Goal: Task Accomplishment & Management: Manage account settings

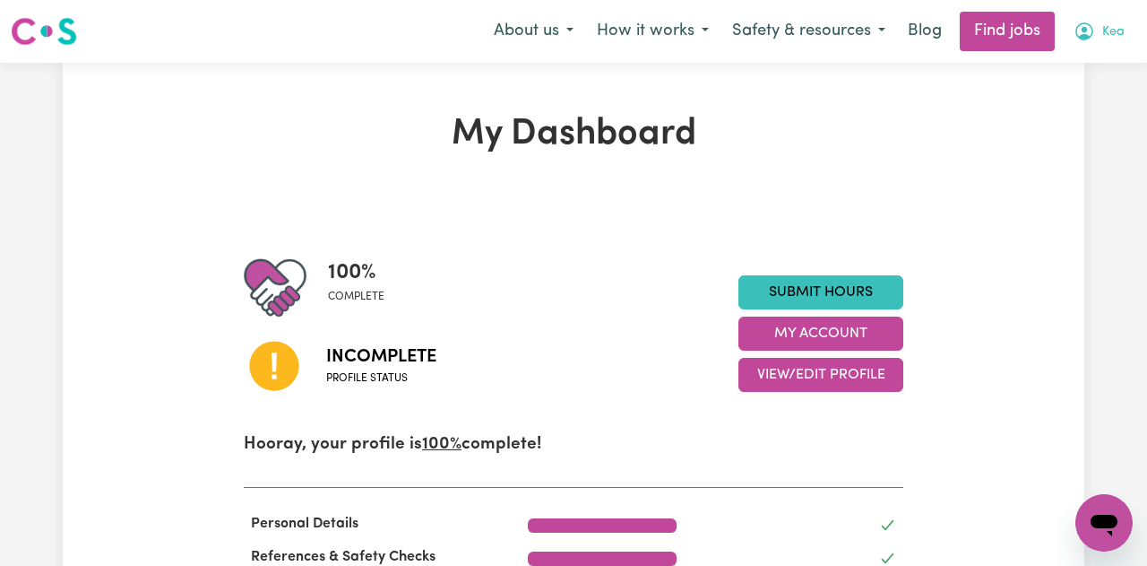
click at [1108, 25] on span "Kea" at bounding box center [1113, 32] width 22 height 20
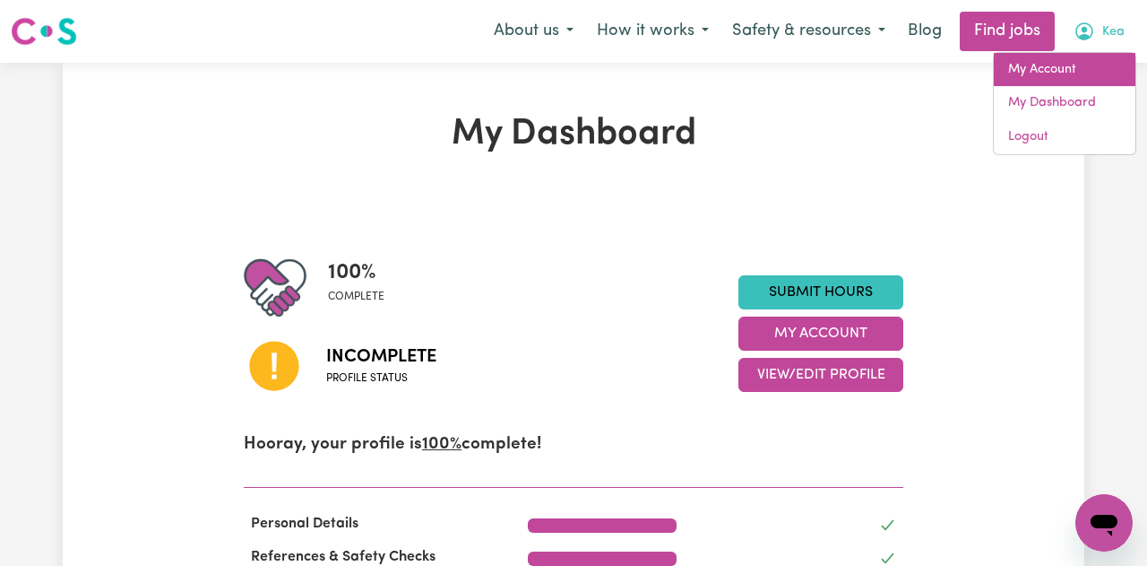
click at [1060, 62] on link "My Account" at bounding box center [1065, 70] width 142 height 34
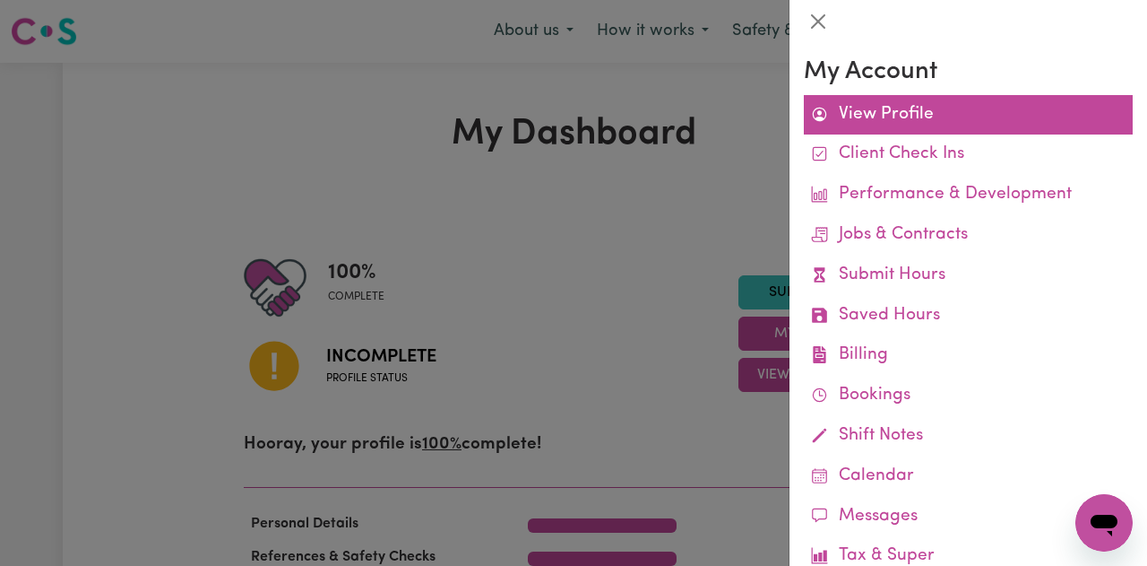
click at [906, 112] on link "View Profile" at bounding box center [968, 115] width 329 height 40
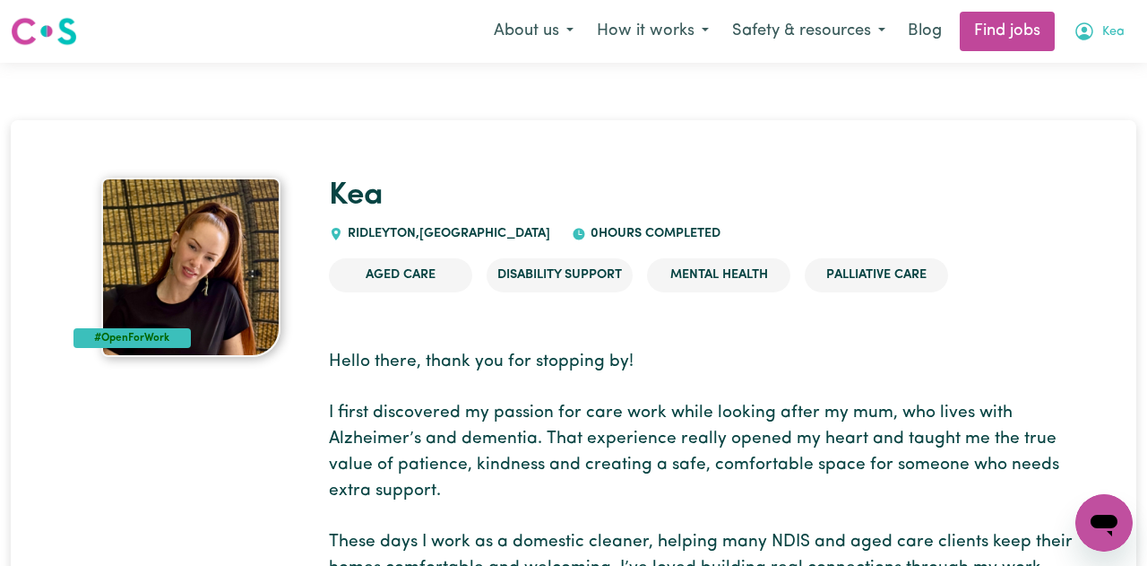
click at [1108, 30] on span "Kea" at bounding box center [1113, 32] width 22 height 20
click at [1040, 72] on link "My Account" at bounding box center [1065, 70] width 142 height 34
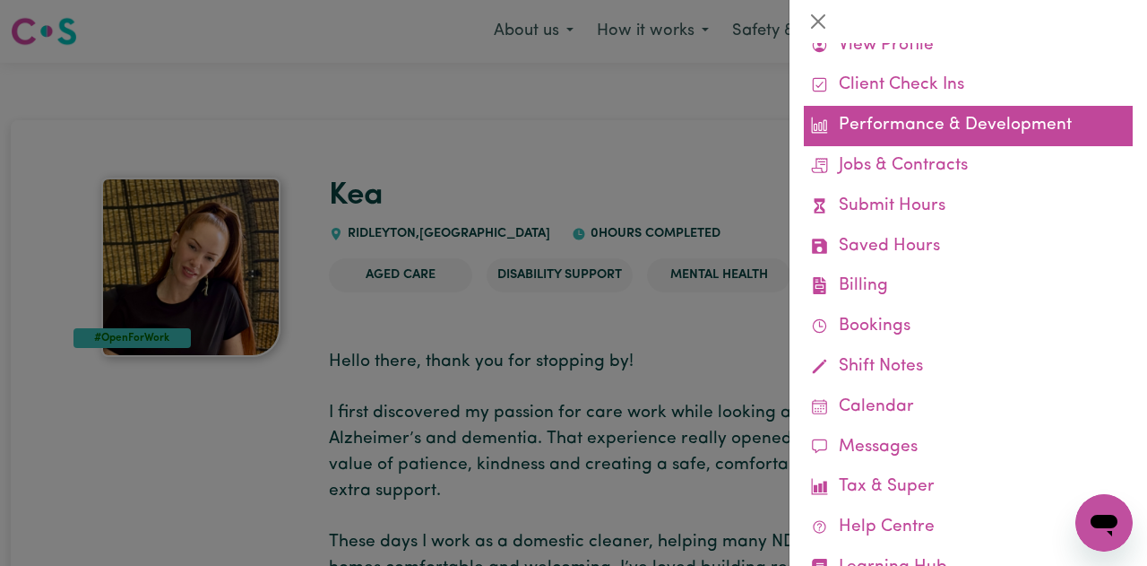
scroll to position [134, 0]
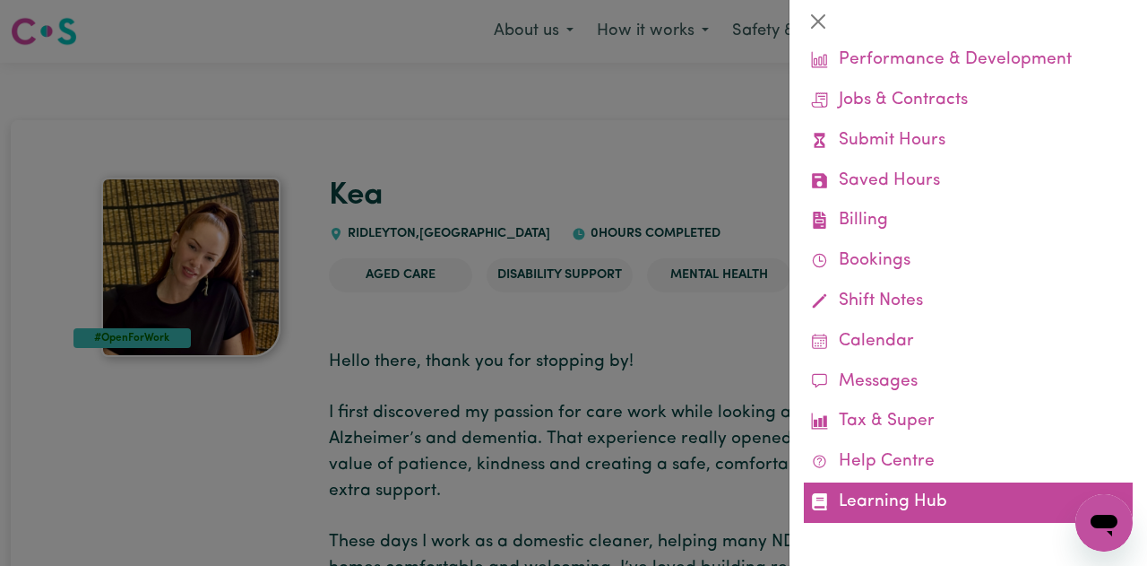
click at [920, 494] on link "Learning Hub" at bounding box center [968, 502] width 329 height 40
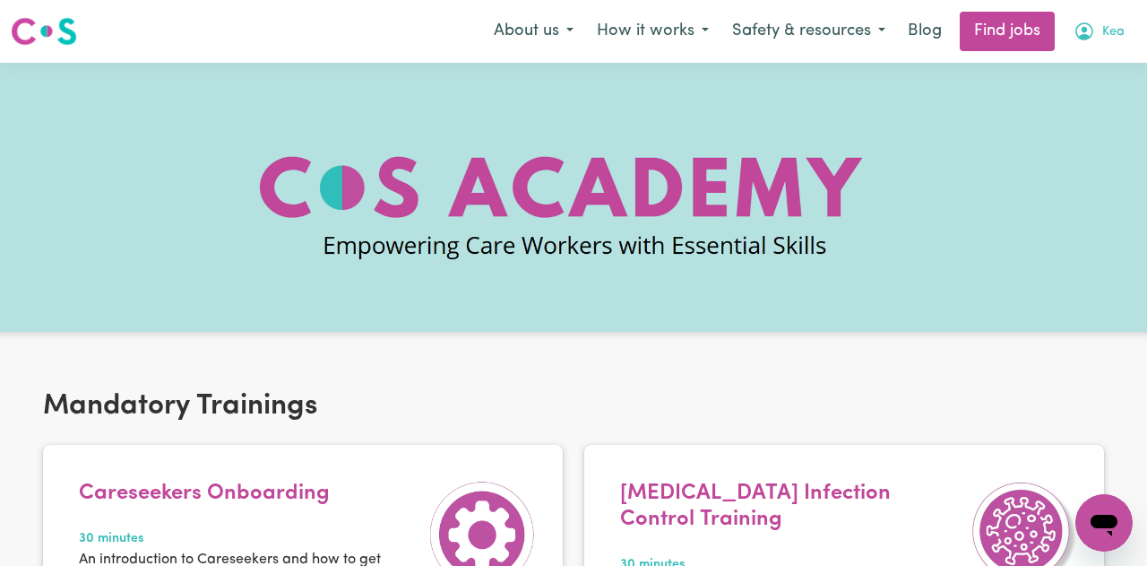
click at [1086, 41] on icon "My Account" at bounding box center [1085, 32] width 22 height 22
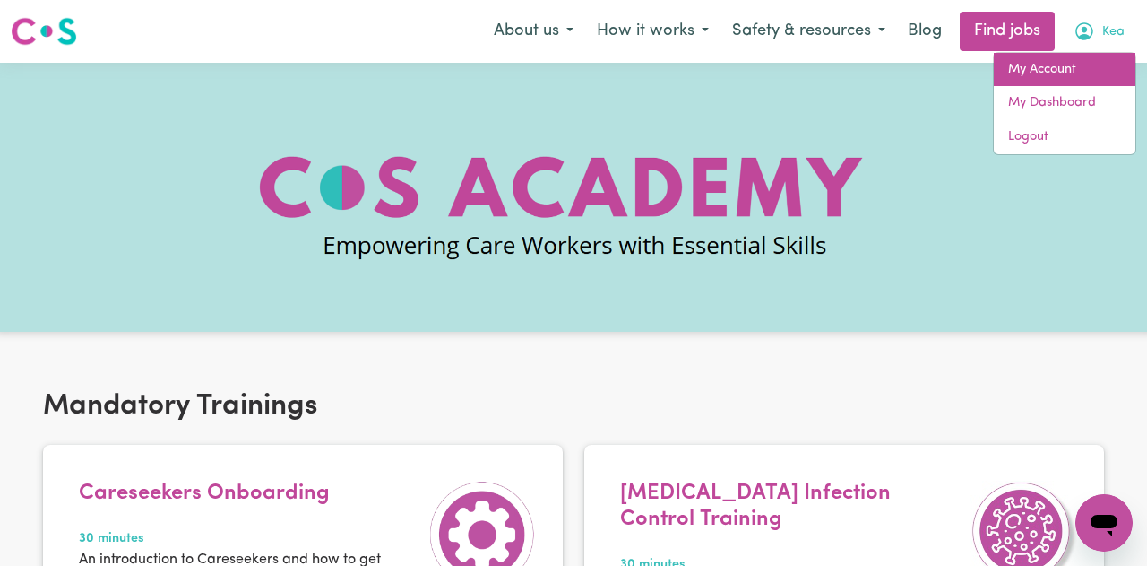
click at [1049, 71] on link "My Account" at bounding box center [1065, 70] width 142 height 34
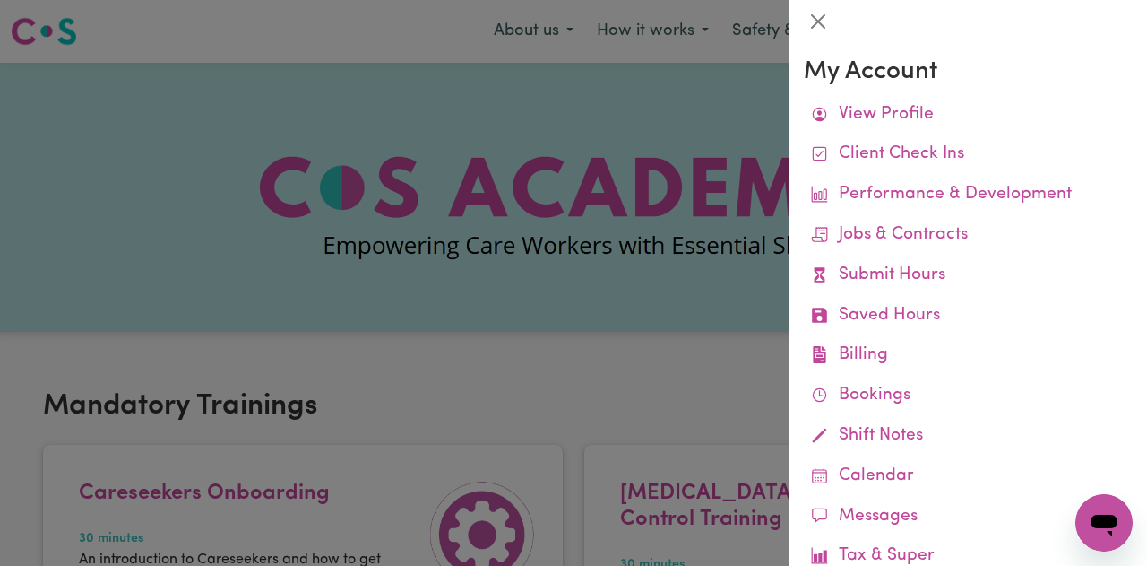
click at [767, 277] on div at bounding box center [573, 283] width 1147 height 566
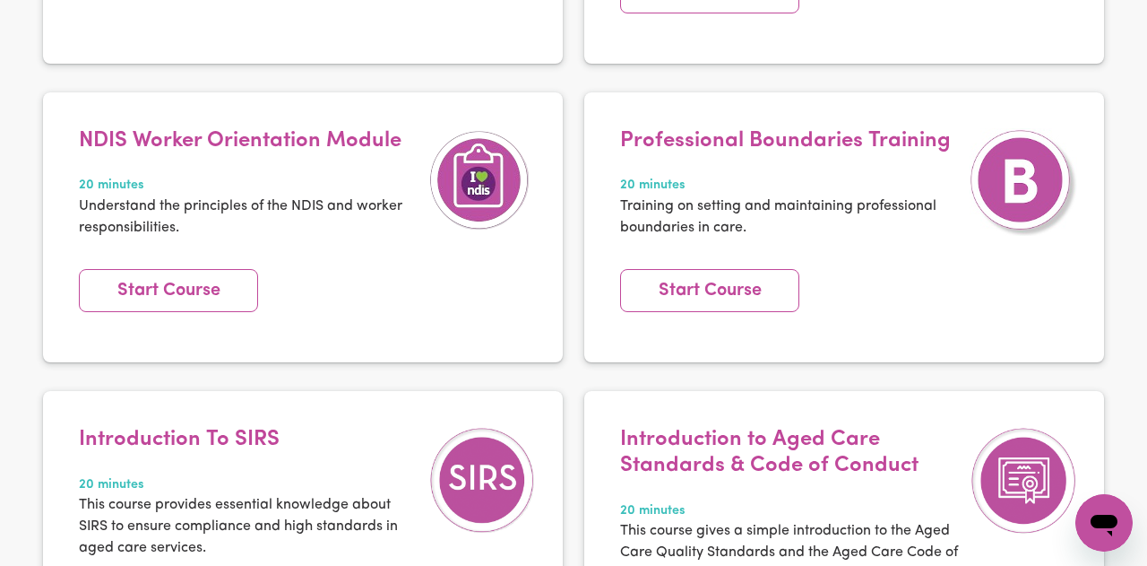
scroll to position [681, 0]
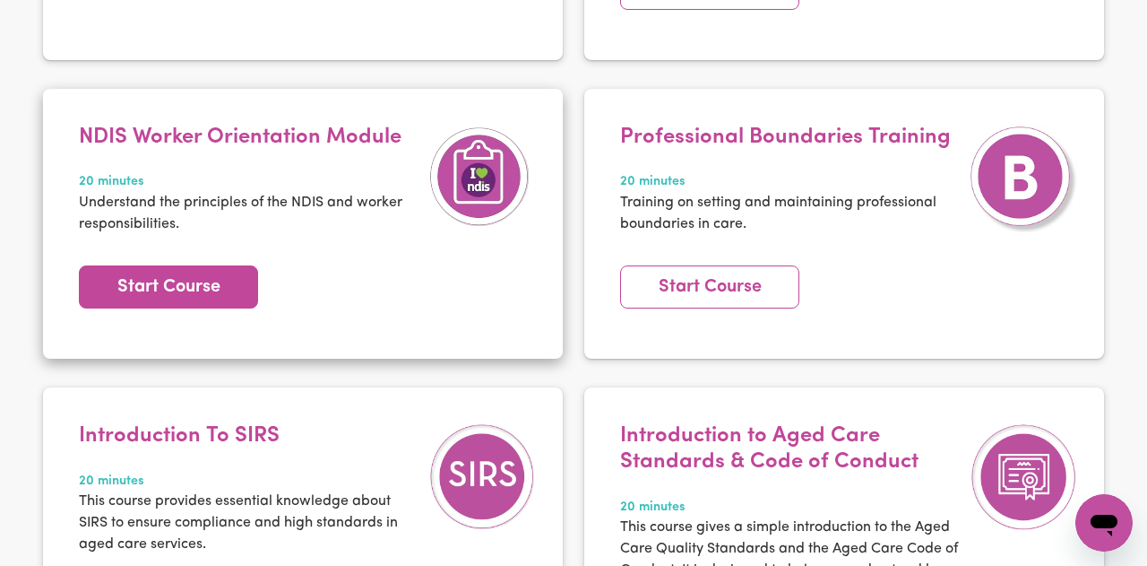
click at [197, 304] on link "Start Course" at bounding box center [168, 286] width 179 height 43
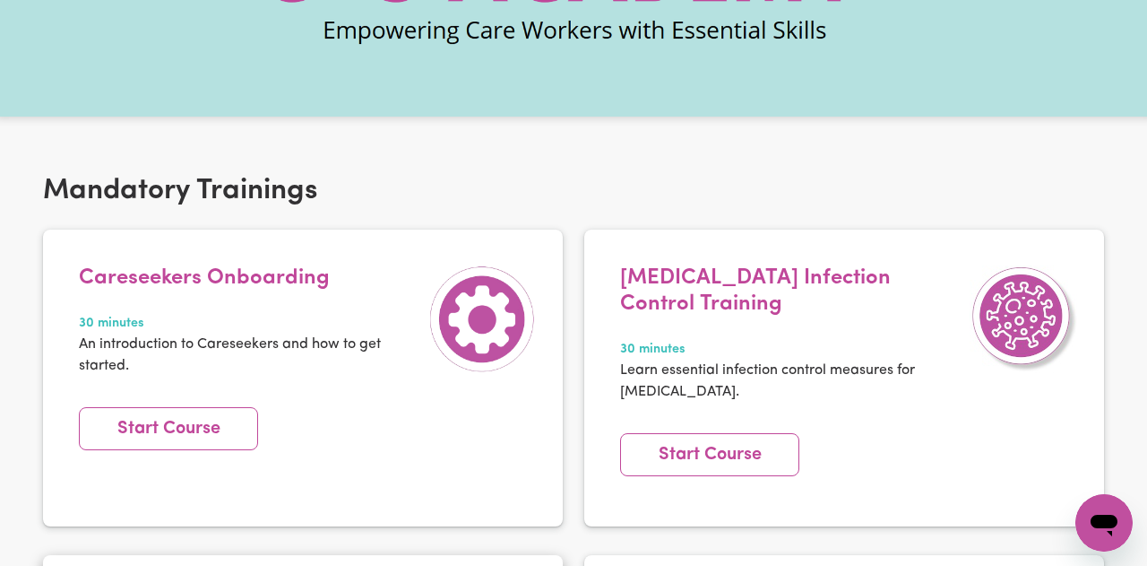
scroll to position [0, 0]
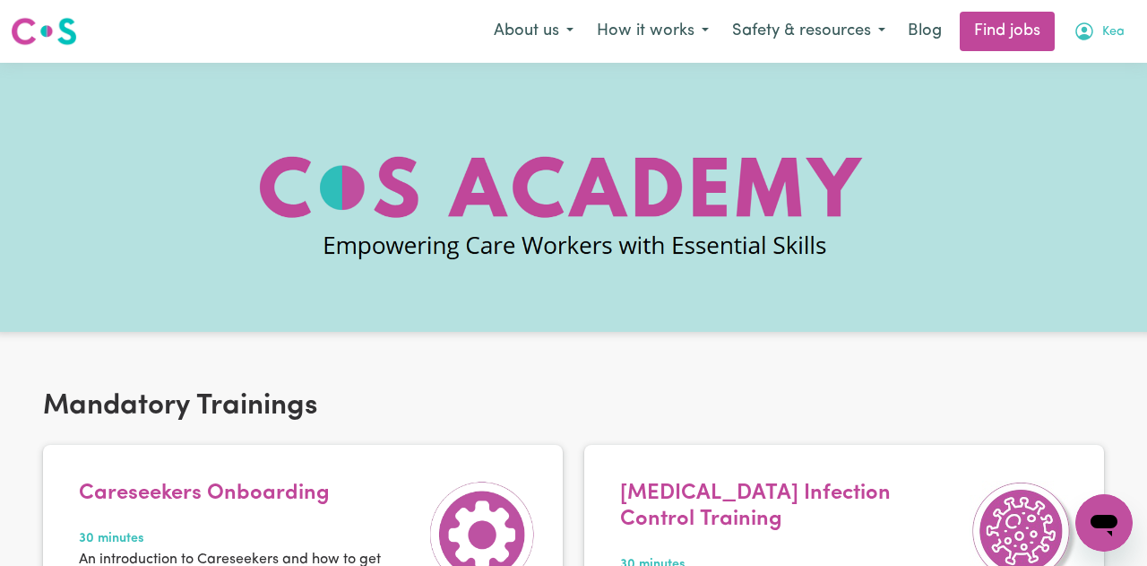
click at [1106, 32] on span "Kea" at bounding box center [1113, 32] width 22 height 20
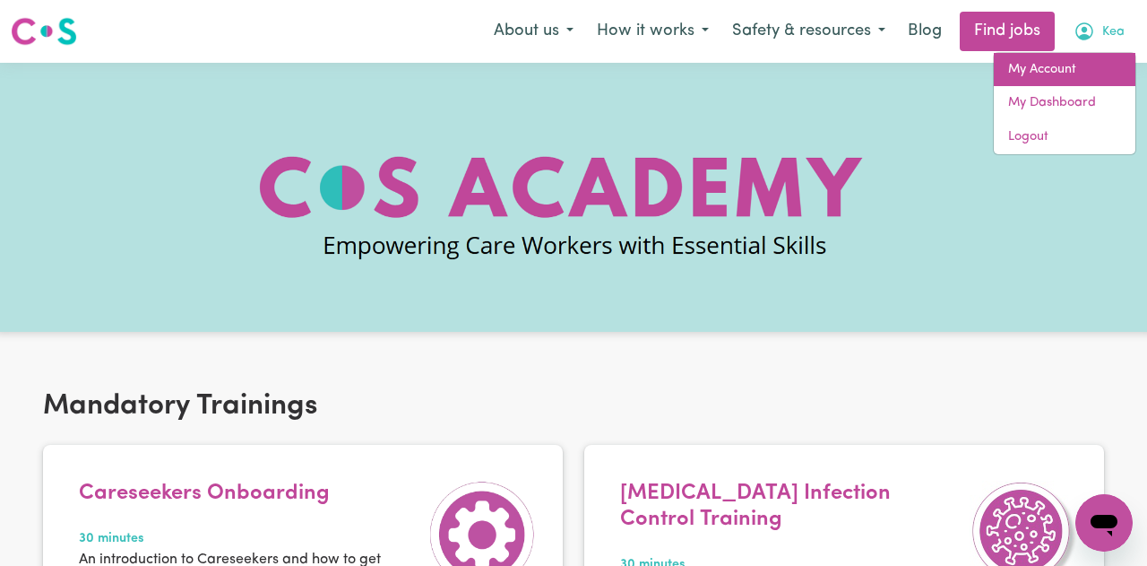
click at [1062, 74] on link "My Account" at bounding box center [1065, 70] width 142 height 34
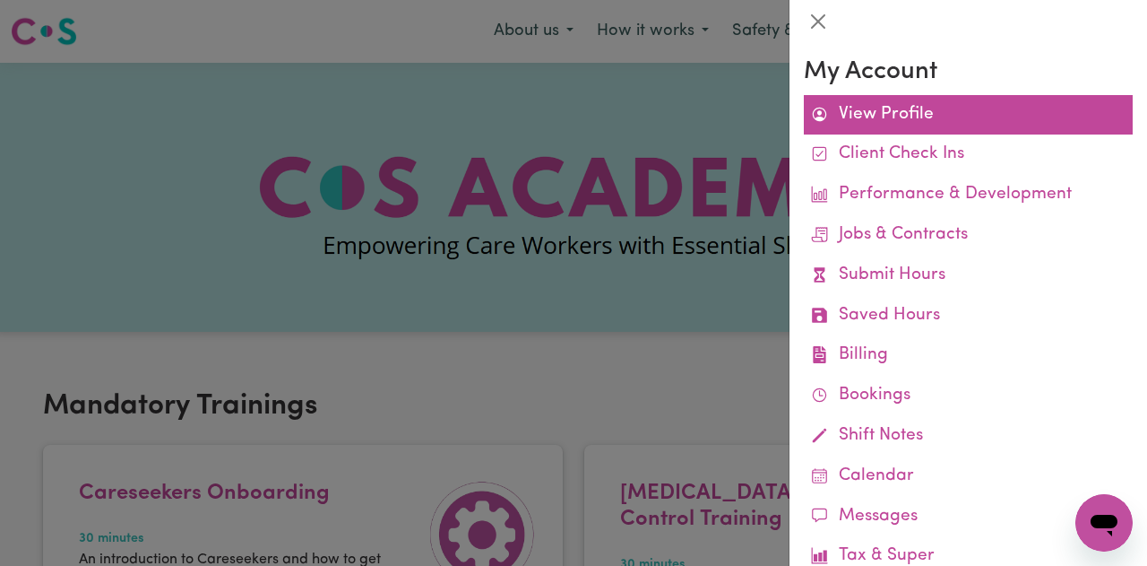
click at [937, 114] on link "View Profile" at bounding box center [968, 115] width 329 height 40
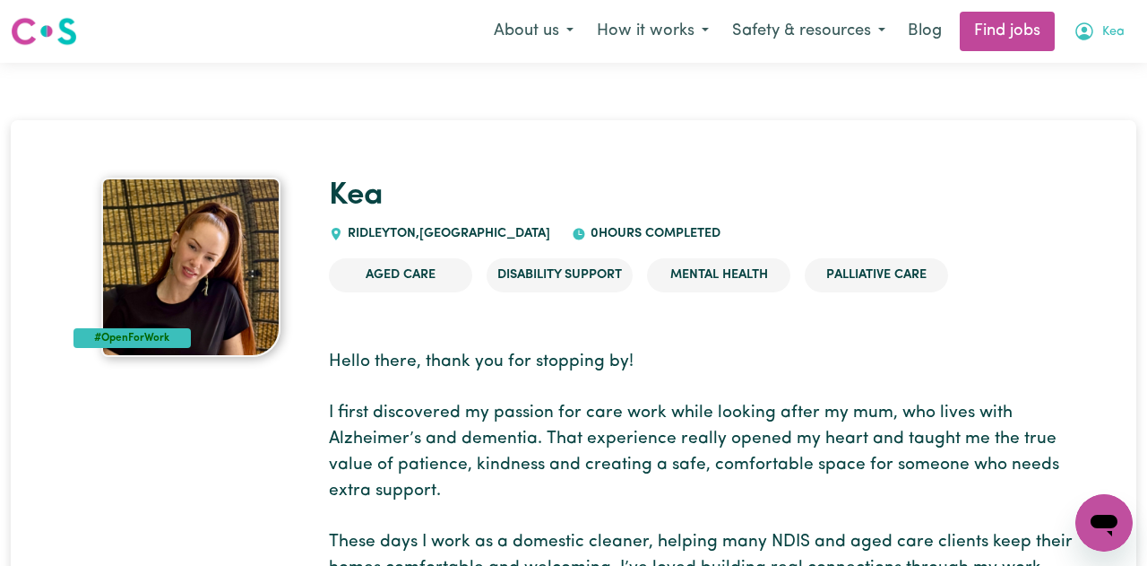
click at [1099, 32] on button "Kea" at bounding box center [1099, 32] width 74 height 38
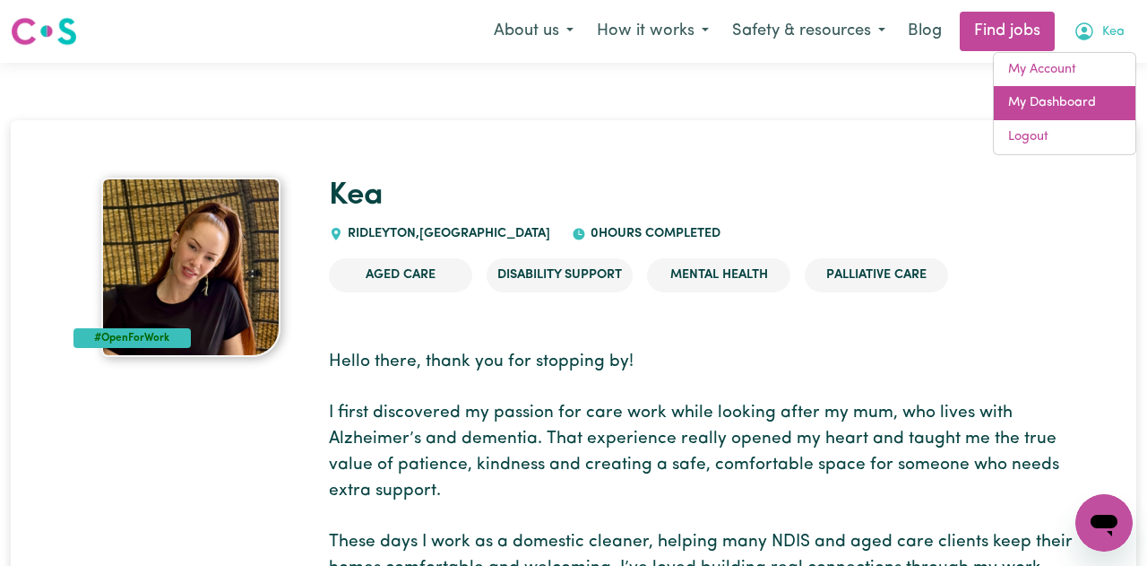
click at [1040, 108] on link "My Dashboard" at bounding box center [1065, 103] width 142 height 34
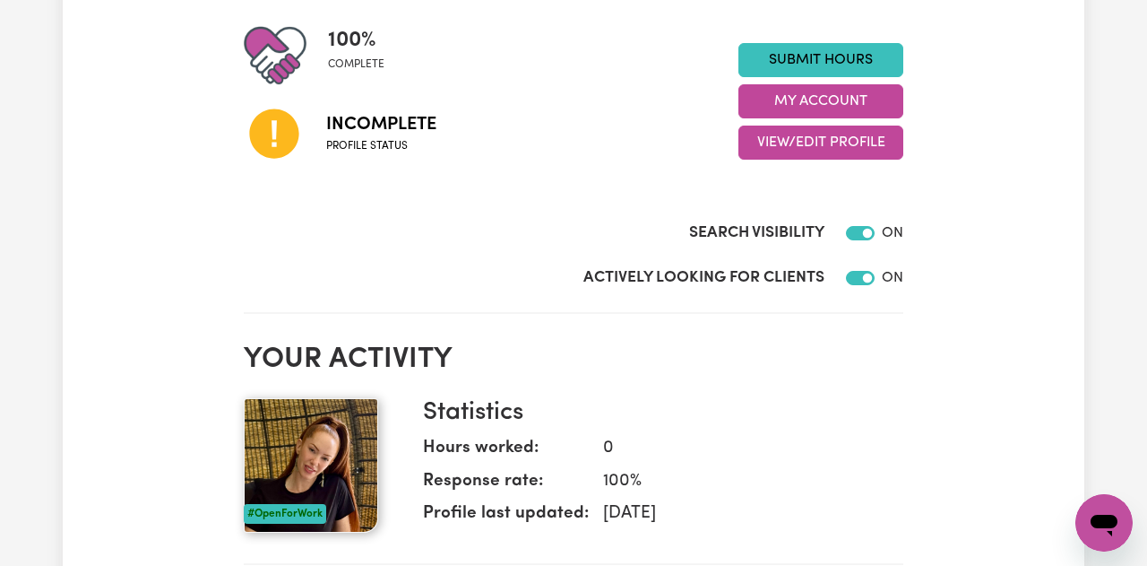
scroll to position [274, 0]
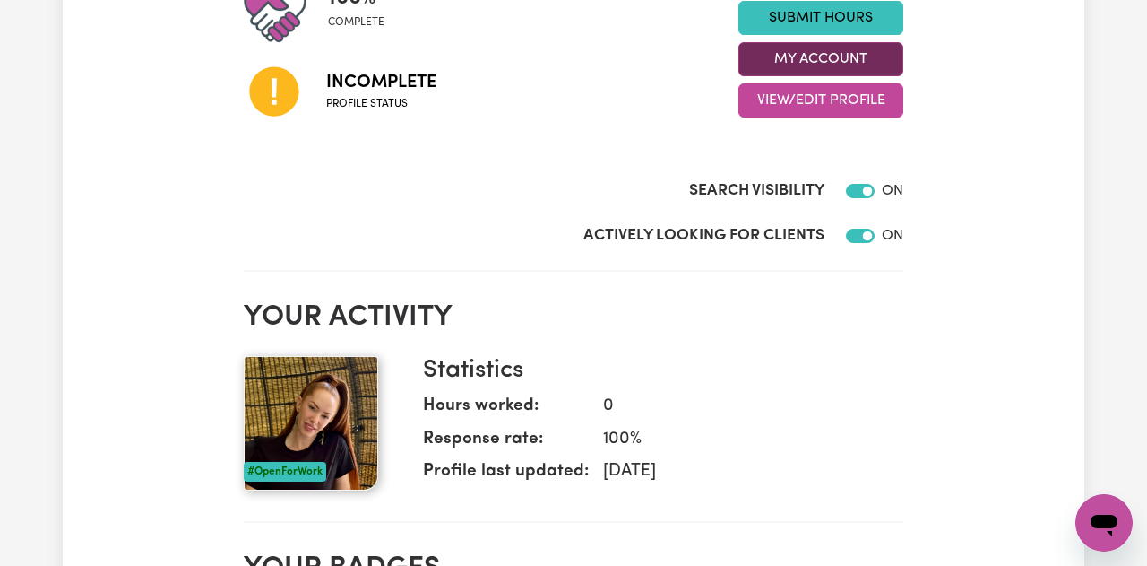
click at [846, 71] on button "My Account" at bounding box center [820, 59] width 165 height 34
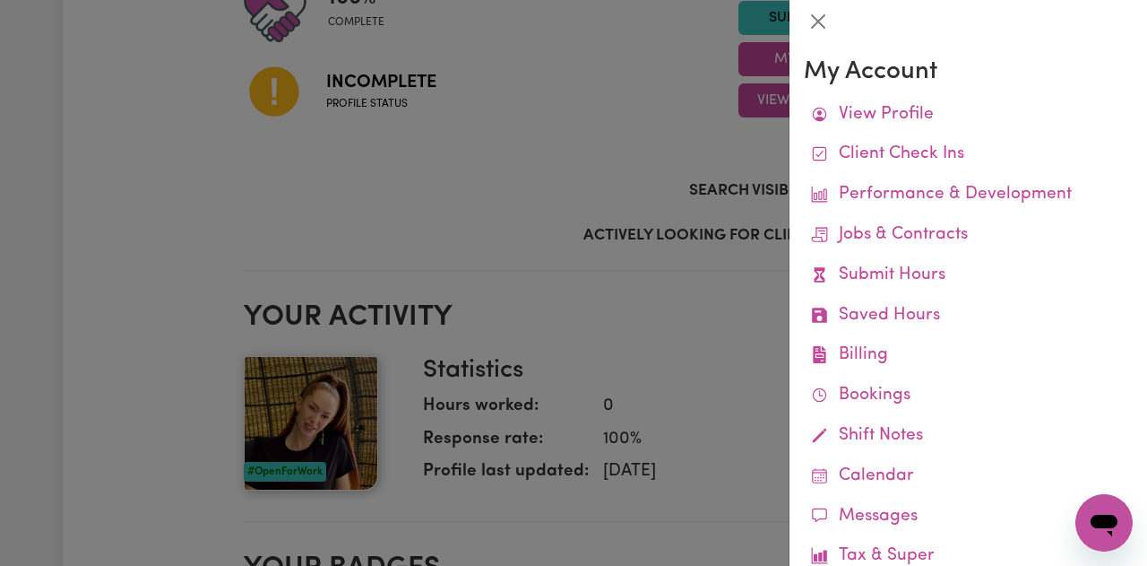
click at [756, 168] on div at bounding box center [573, 283] width 1147 height 566
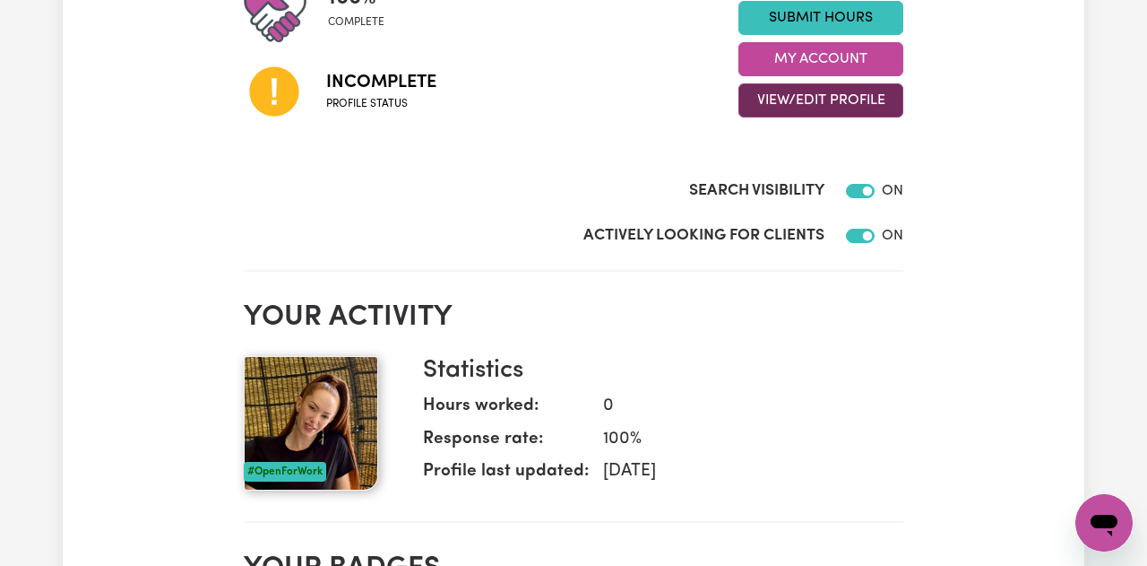
click at [783, 106] on button "View/Edit Profile" at bounding box center [820, 100] width 165 height 34
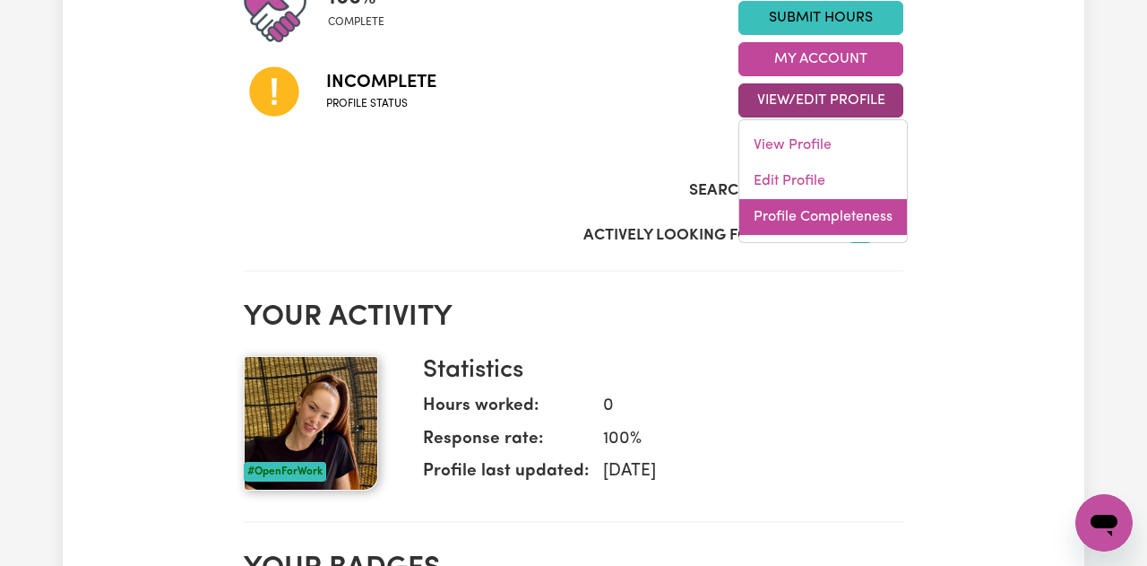
click at [815, 212] on link "Profile Completeness" at bounding box center [823, 217] width 168 height 36
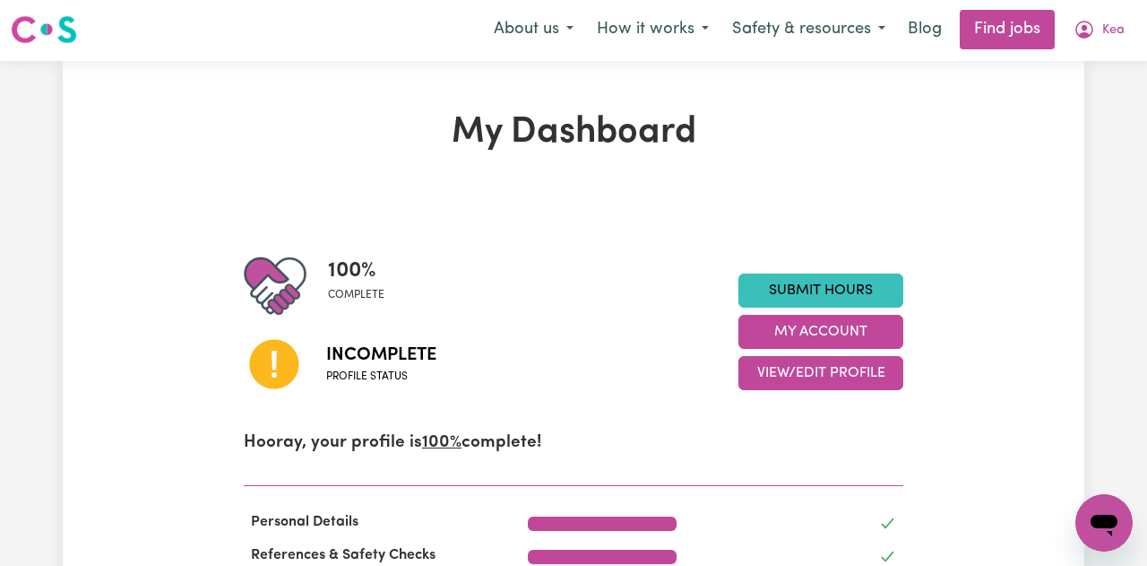
scroll to position [0, 0]
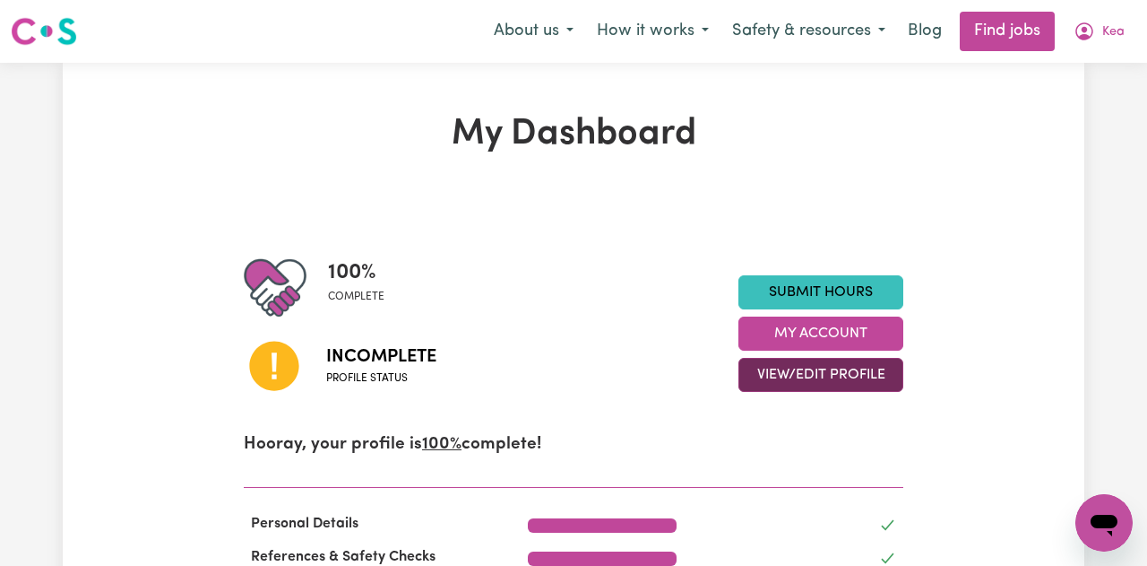
click at [811, 382] on button "View/Edit Profile" at bounding box center [820, 375] width 165 height 34
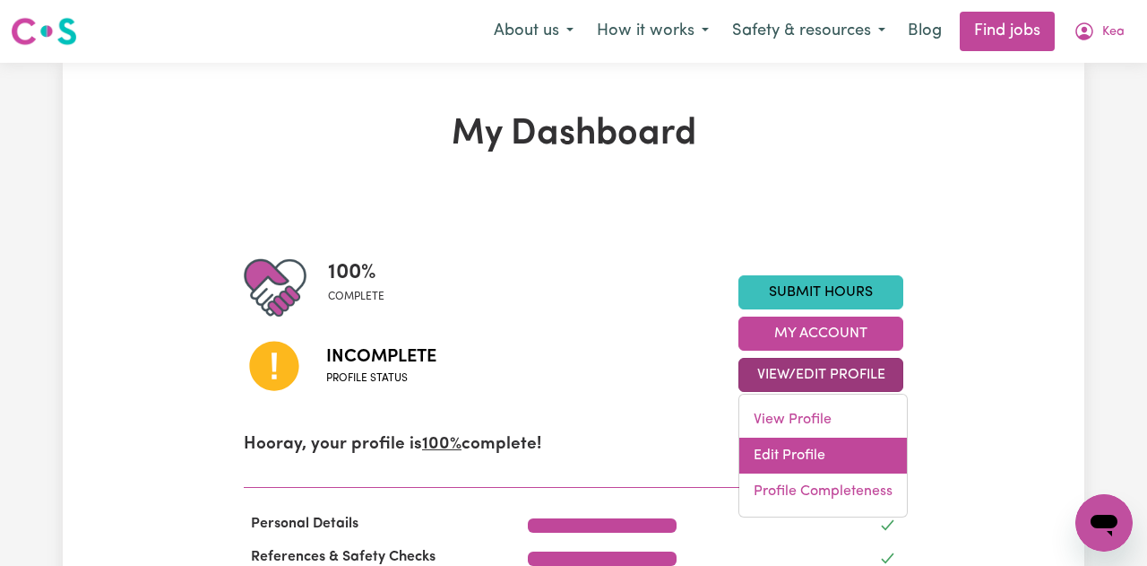
click at [804, 458] on link "Edit Profile" at bounding box center [823, 455] width 168 height 36
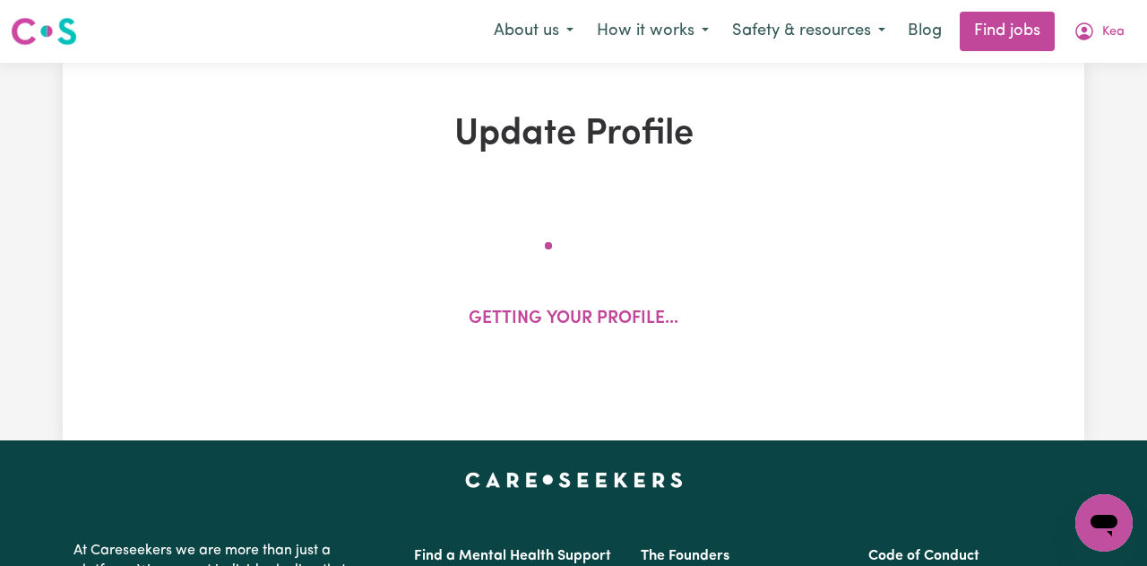
select select "[DEMOGRAPHIC_DATA]"
select select "[DEMOGRAPHIC_DATA] Citizen"
select select "Studying a healthcare related degree or qualification"
select select "60"
select select "85"
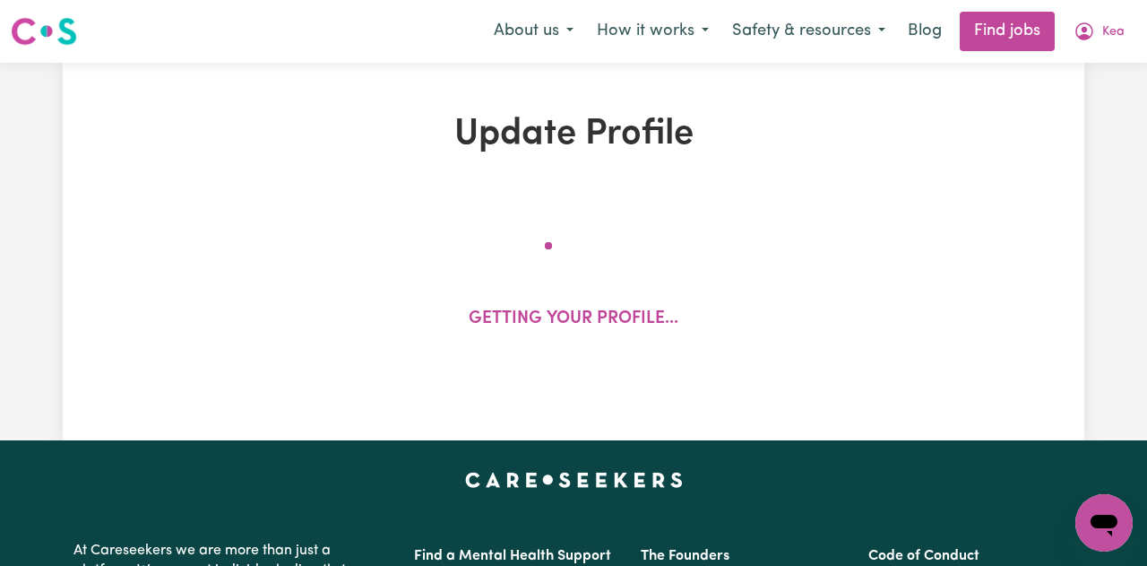
select select "110"
select select "140"
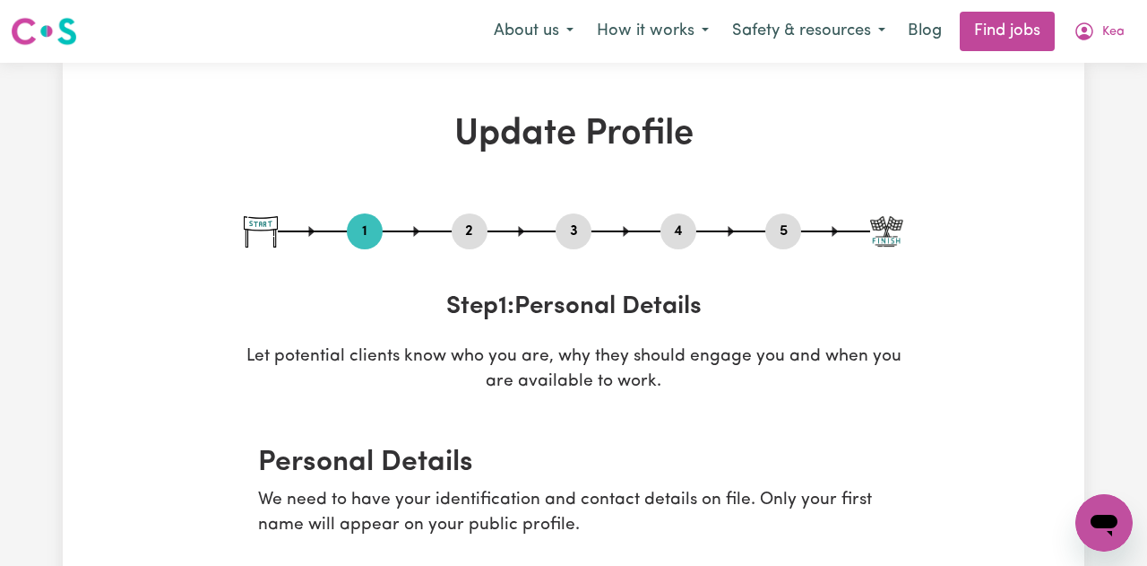
click at [464, 231] on button "2" at bounding box center [470, 231] width 36 height 23
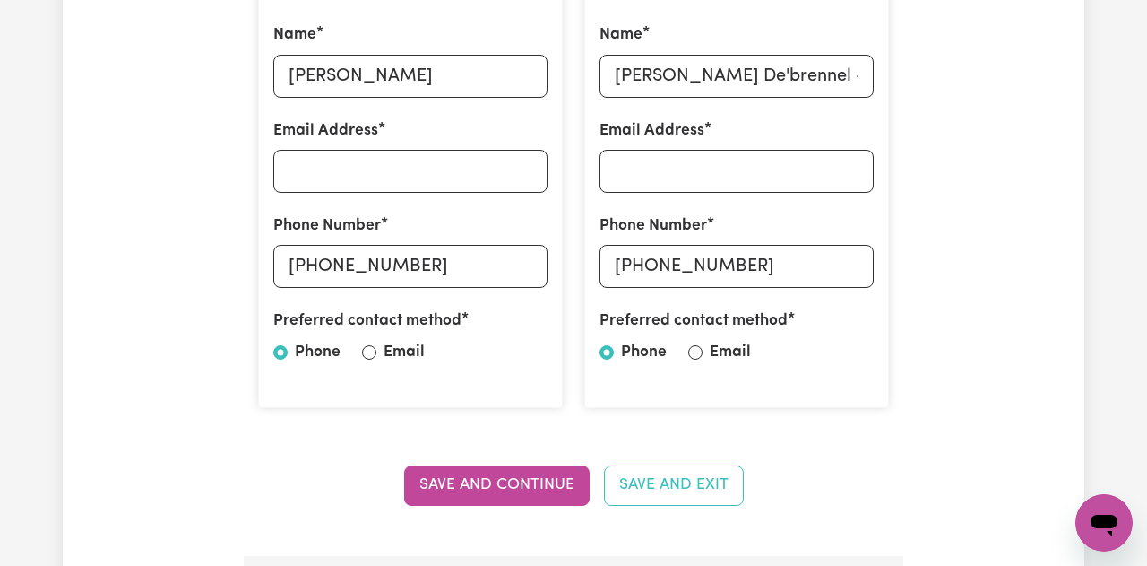
scroll to position [585, 0]
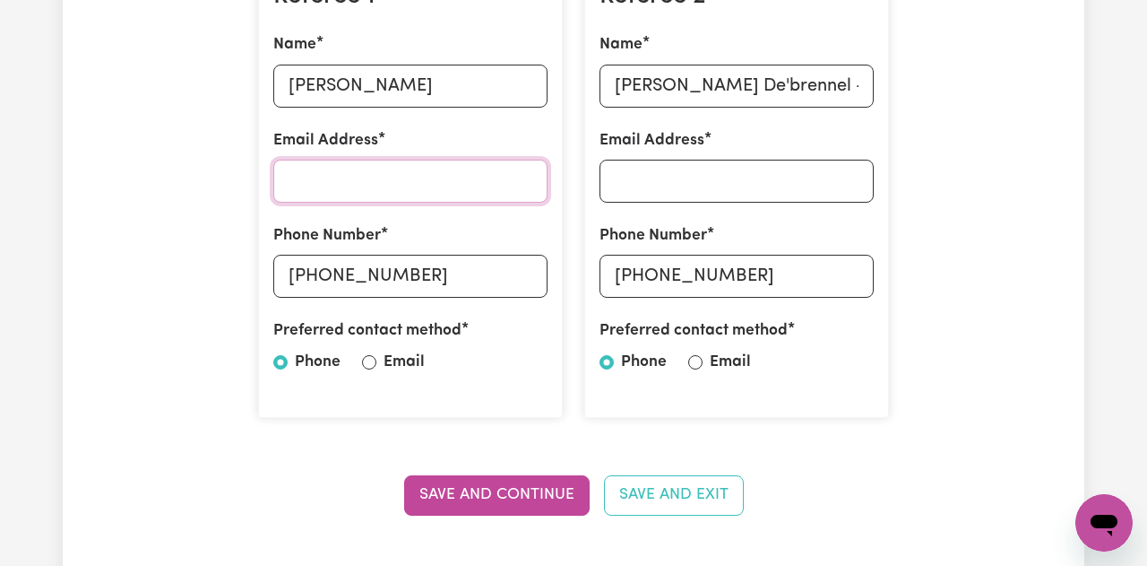
click at [489, 190] on input "Email Address" at bounding box center [410, 181] width 274 height 43
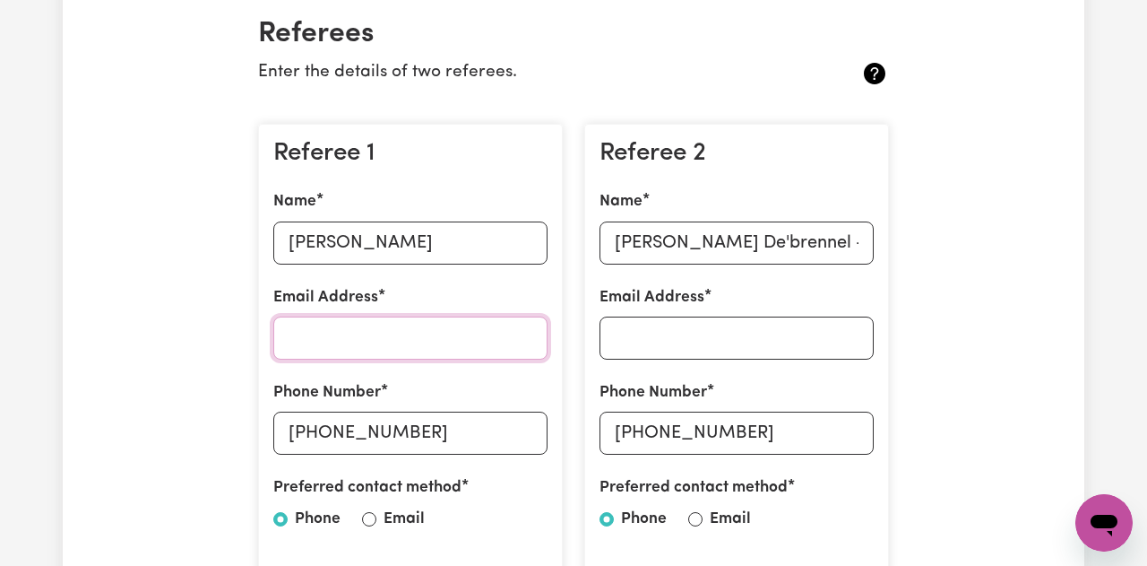
scroll to position [444, 0]
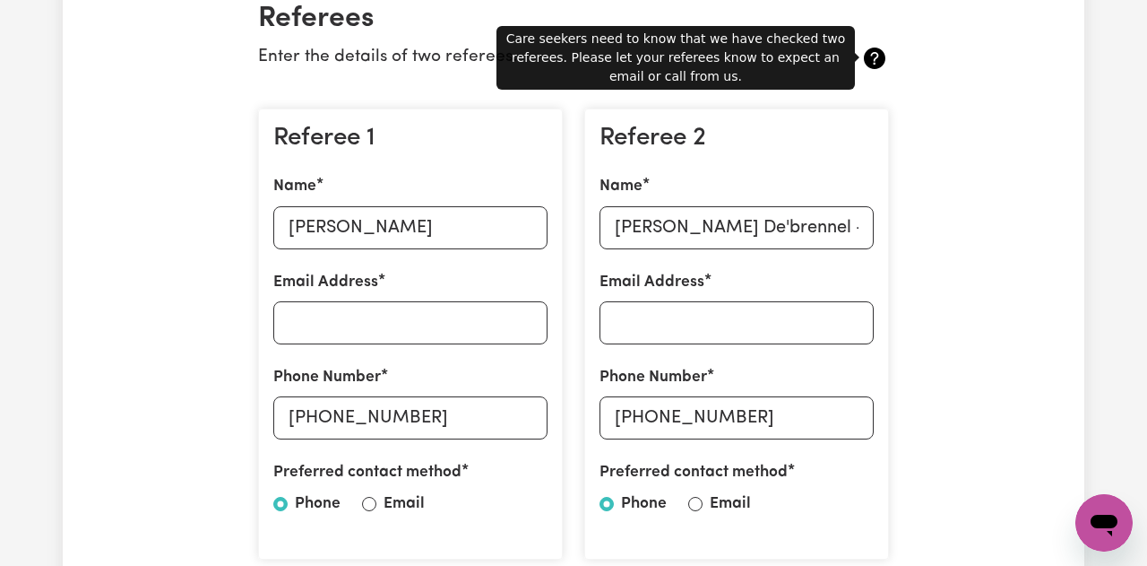
click at [869, 59] on icon at bounding box center [875, 58] width 22 height 22
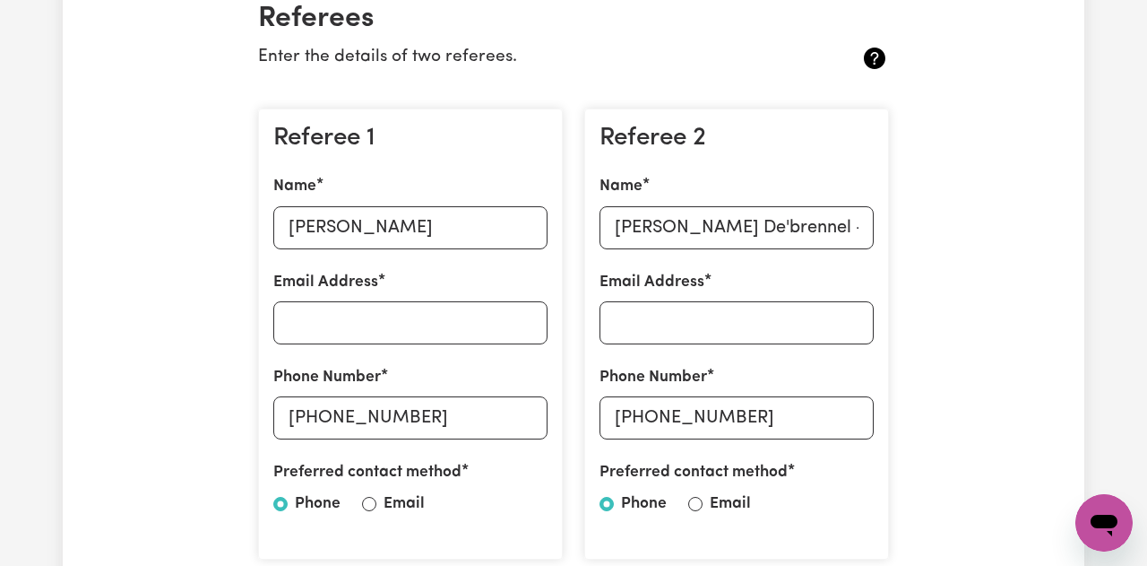
click at [869, 59] on icon at bounding box center [875, 58] width 22 height 22
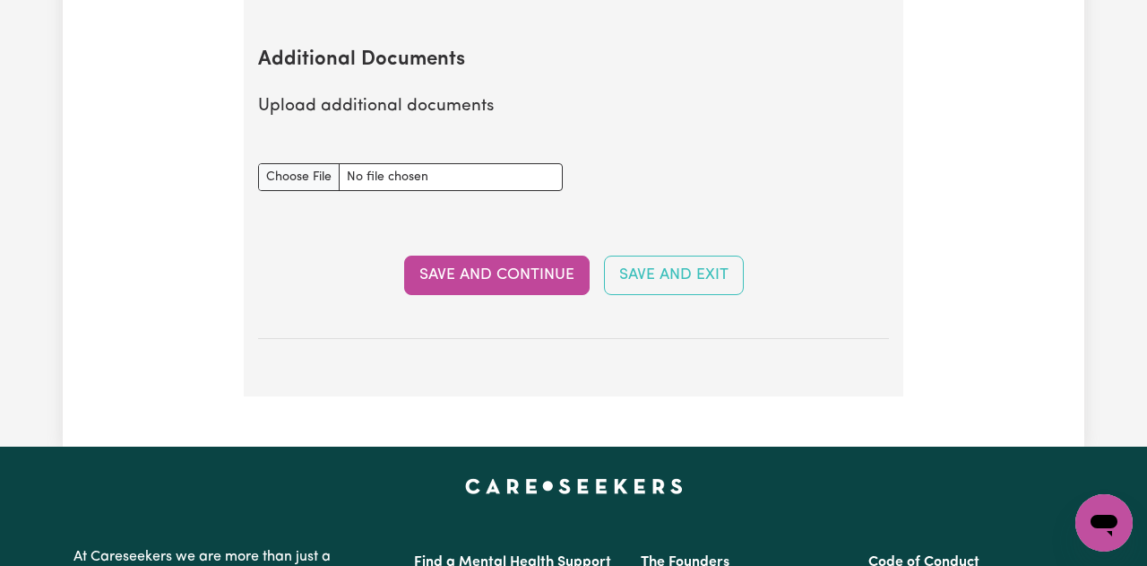
scroll to position [3443, 0]
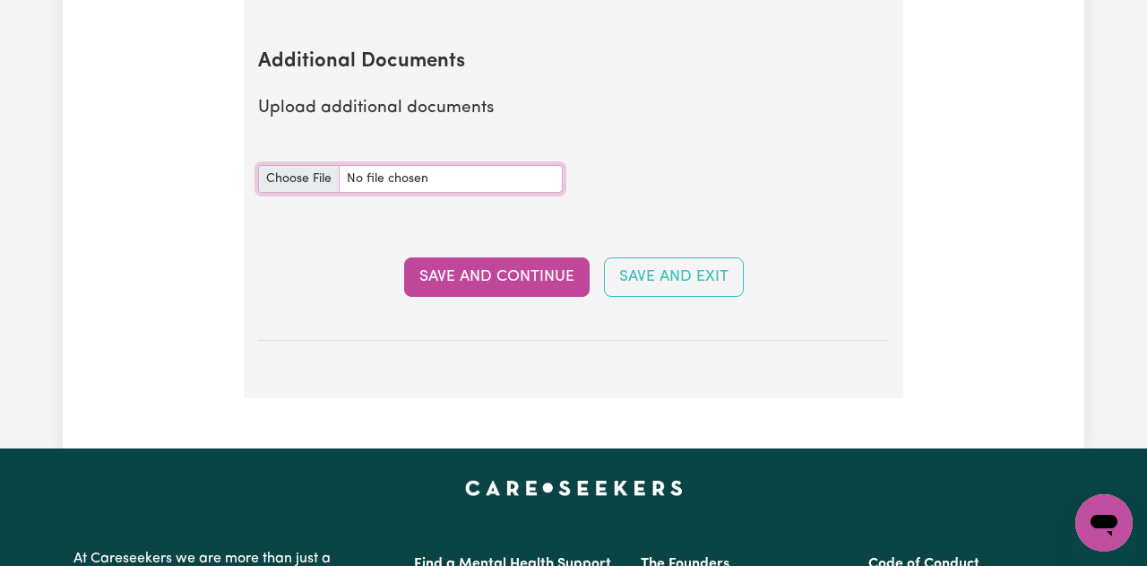
click at [311, 175] on input "Additional Documents document" at bounding box center [410, 179] width 305 height 28
click at [316, 172] on input "Additional Documents document" at bounding box center [410, 179] width 305 height 28
type input "C:\fakepath\health-safety-induction-completed.pdf"
click at [304, 178] on input "Additional Documents document" at bounding box center [410, 179] width 305 height 28
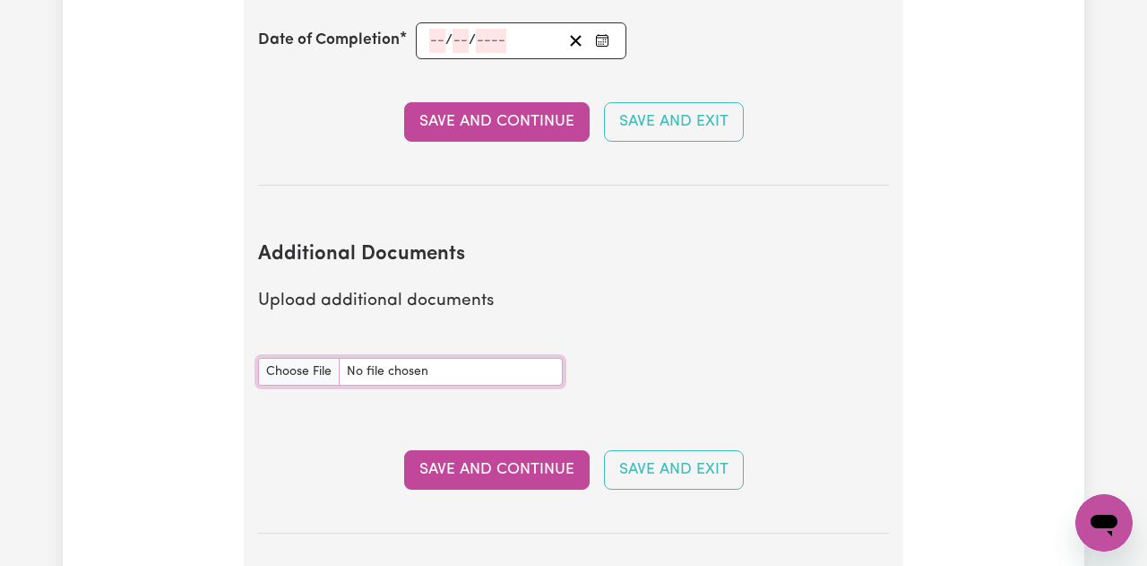
scroll to position [3293, 0]
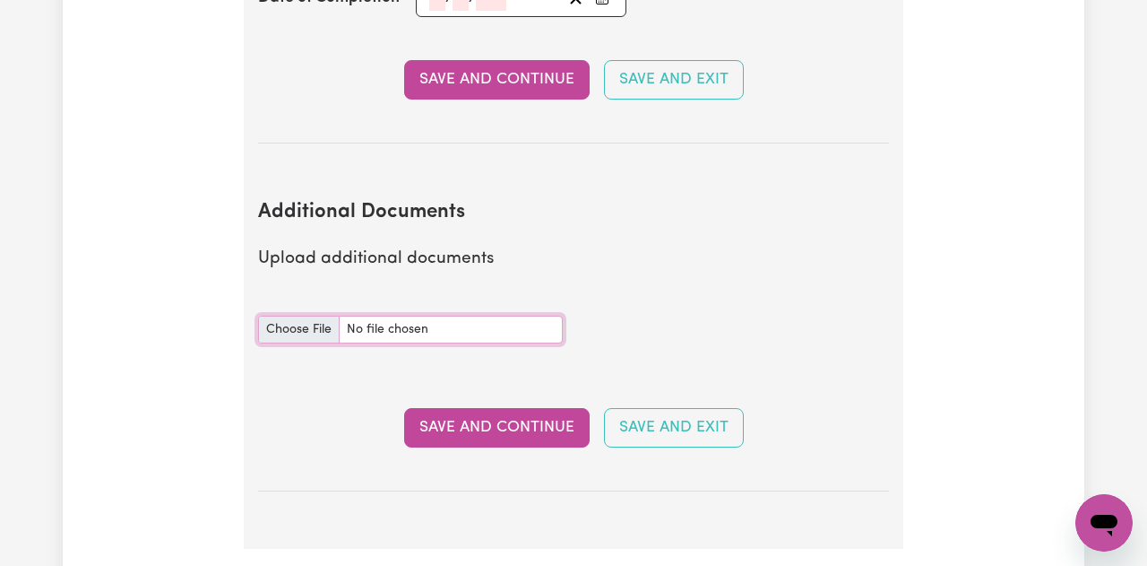
click at [307, 330] on input "Additional Documents document" at bounding box center [410, 329] width 305 height 28
type input "C:\fakepath\NDIS_Worker_Orientation_Completion_Certificate.pdf"
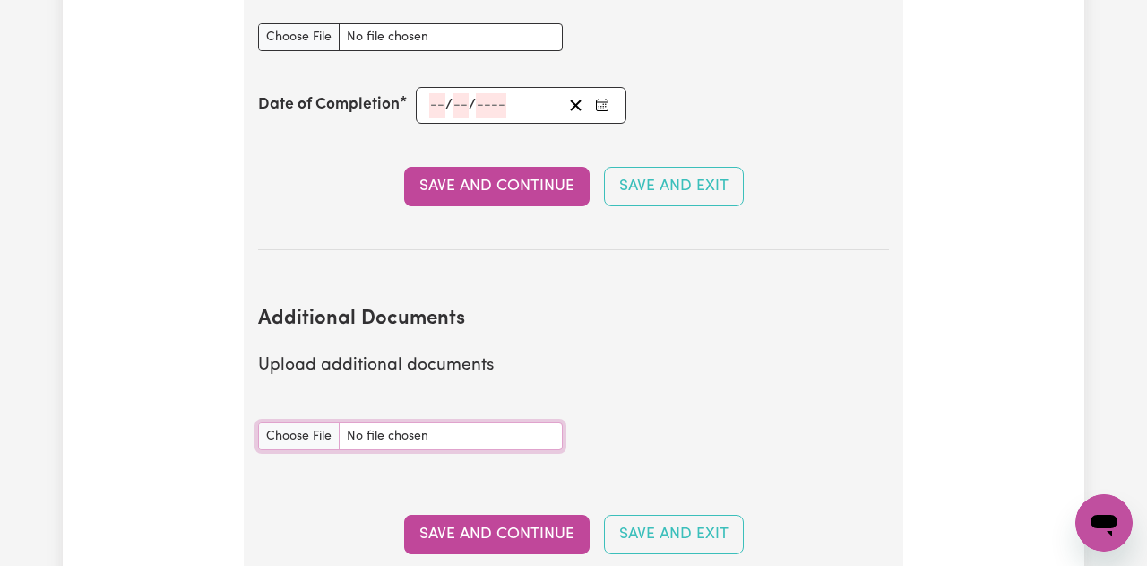
scroll to position [3304, 0]
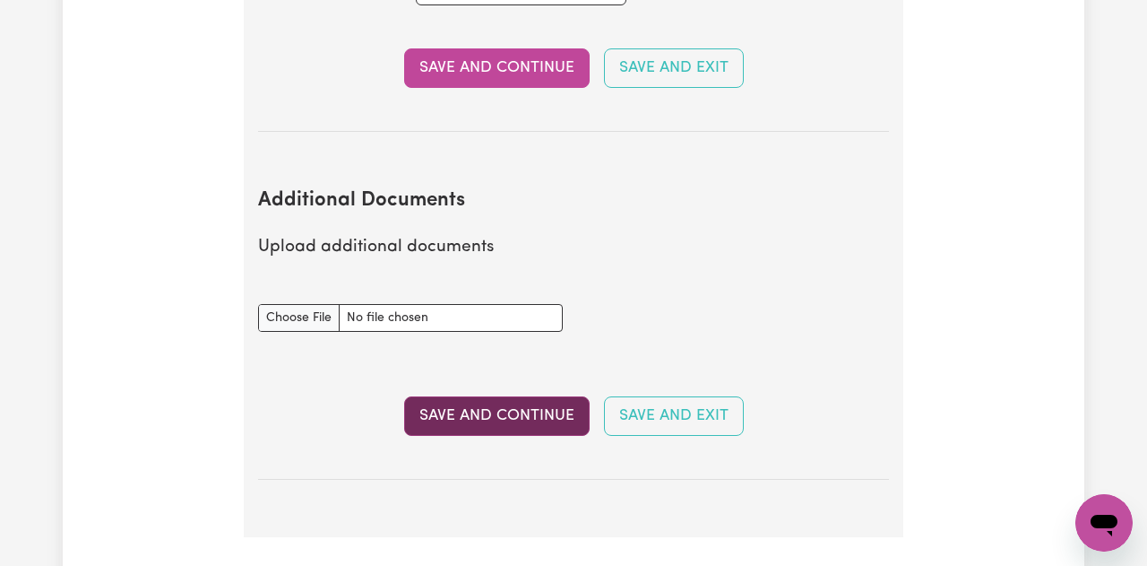
click at [491, 414] on button "Save and Continue" at bounding box center [497, 415] width 186 height 39
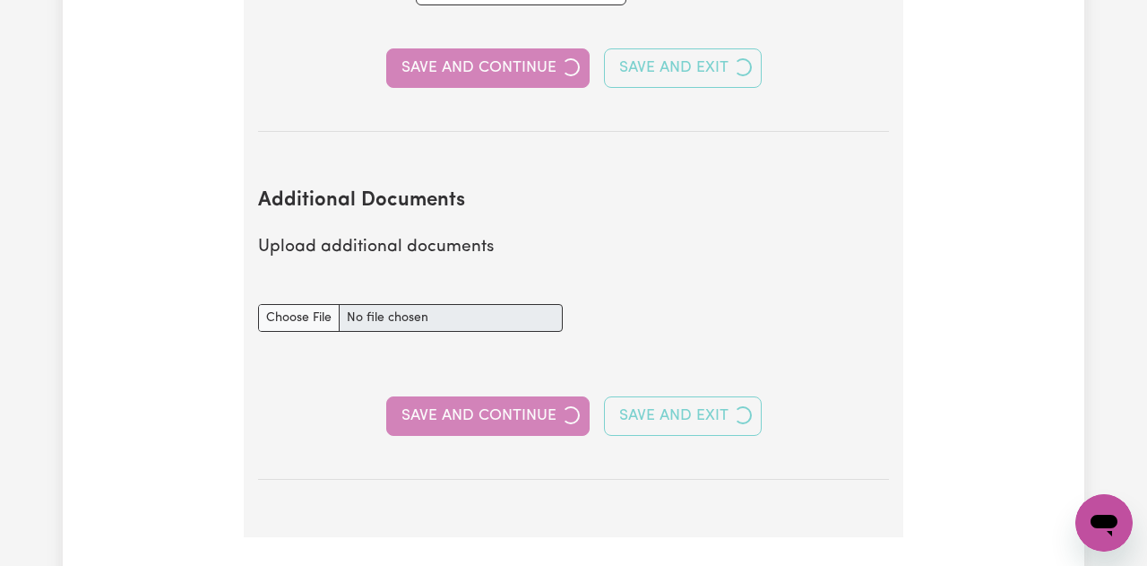
select select "2017"
select select "2025"
select select "Certificate III (Individual Support)"
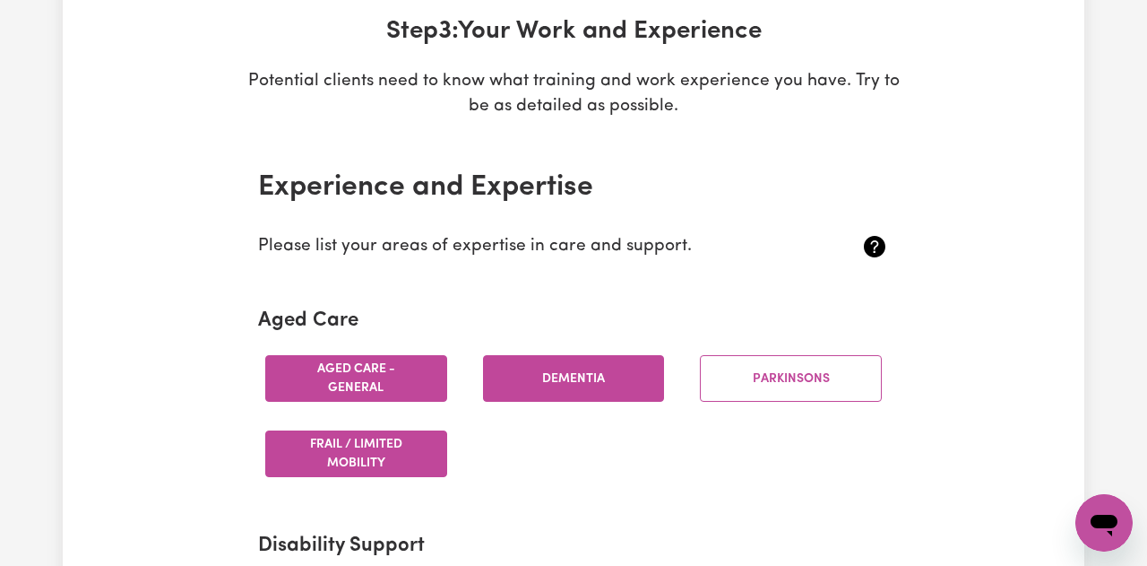
scroll to position [0, 0]
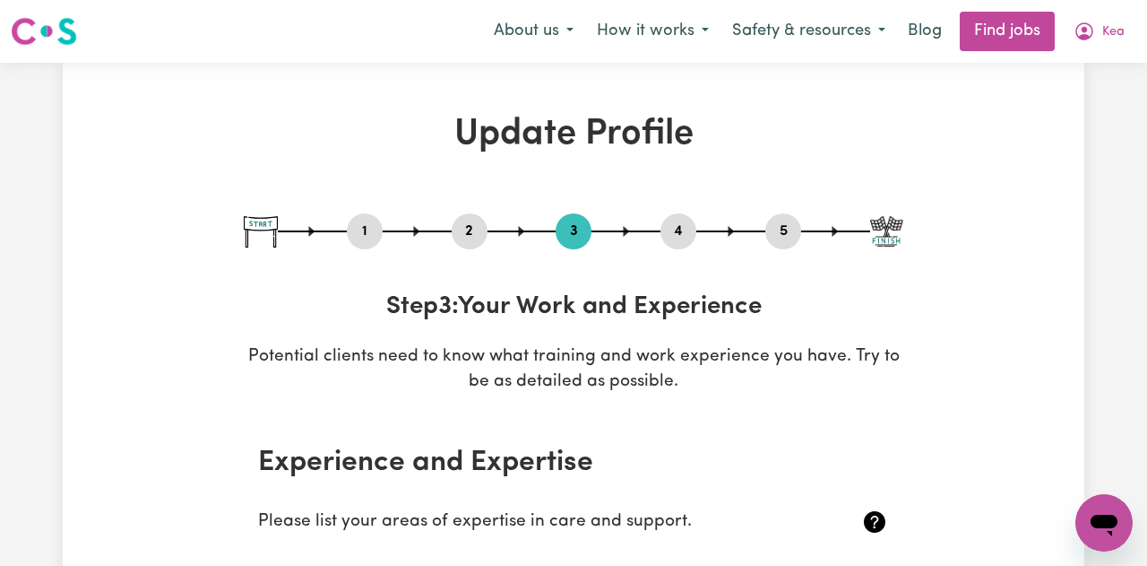
click at [472, 230] on button "2" at bounding box center [470, 231] width 36 height 23
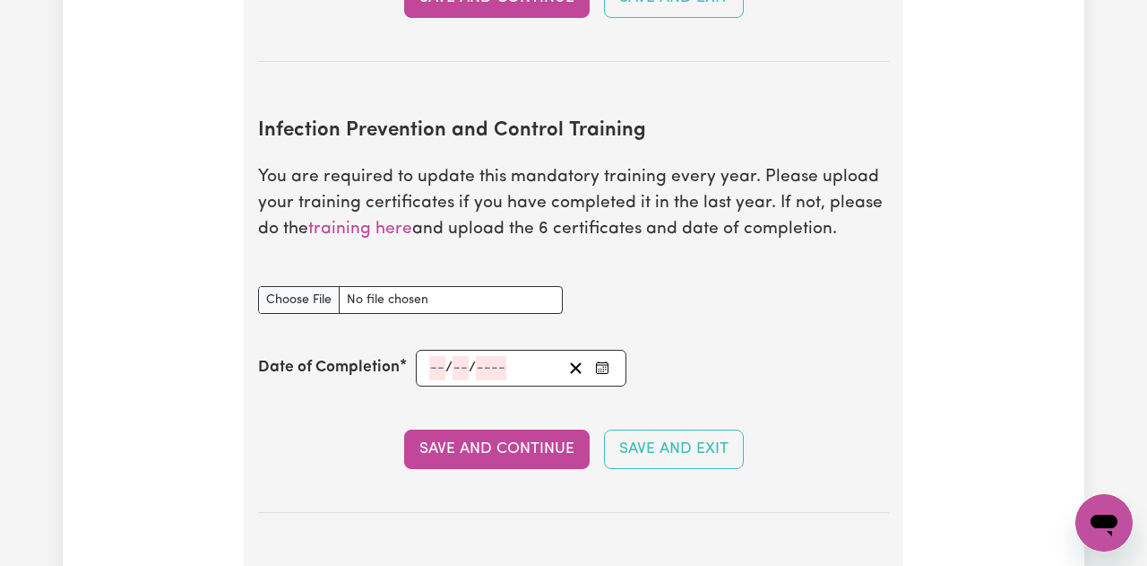
scroll to position [2921, 0]
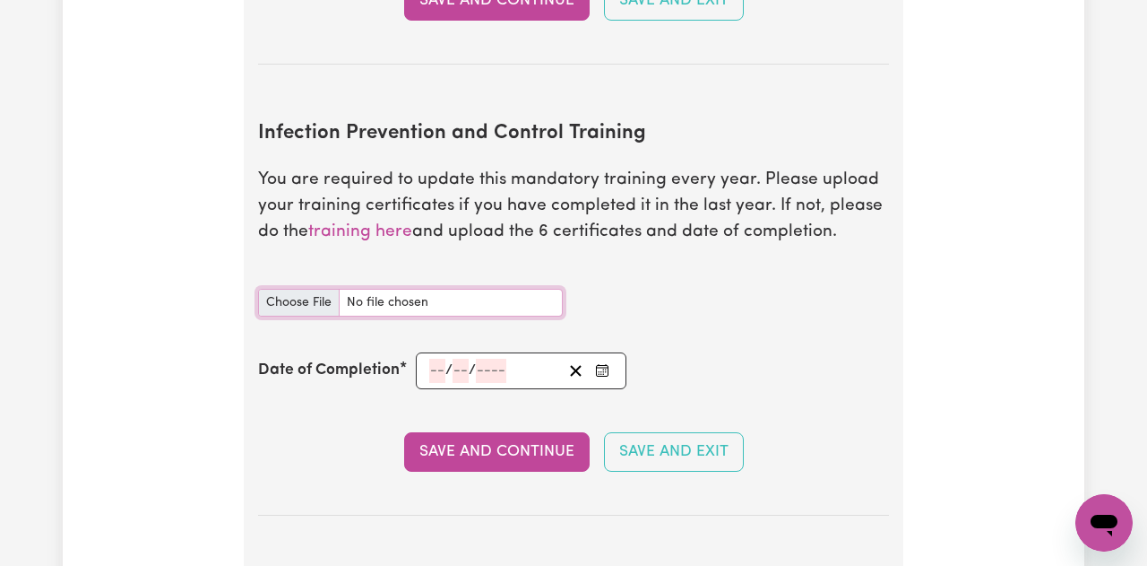
click at [315, 302] on input "Infection Prevention and Control Training document" at bounding box center [410, 303] width 305 height 28
click at [382, 233] on link "training here" at bounding box center [360, 231] width 104 height 17
click at [322, 305] on input "Infection Prevention and Control Training document" at bounding box center [410, 303] width 305 height 28
click at [304, 300] on input "Infection Prevention and Control Training document" at bounding box center [410, 303] width 305 height 28
type input "C:\fakepath\certificate.pdf"
